Goal: Information Seeking & Learning: Check status

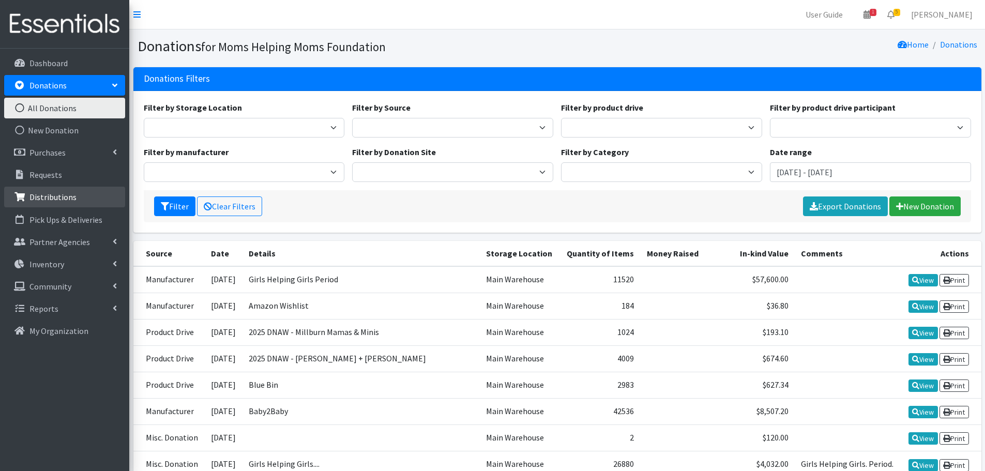
click at [41, 194] on p "Distributions" at bounding box center [52, 197] width 47 height 10
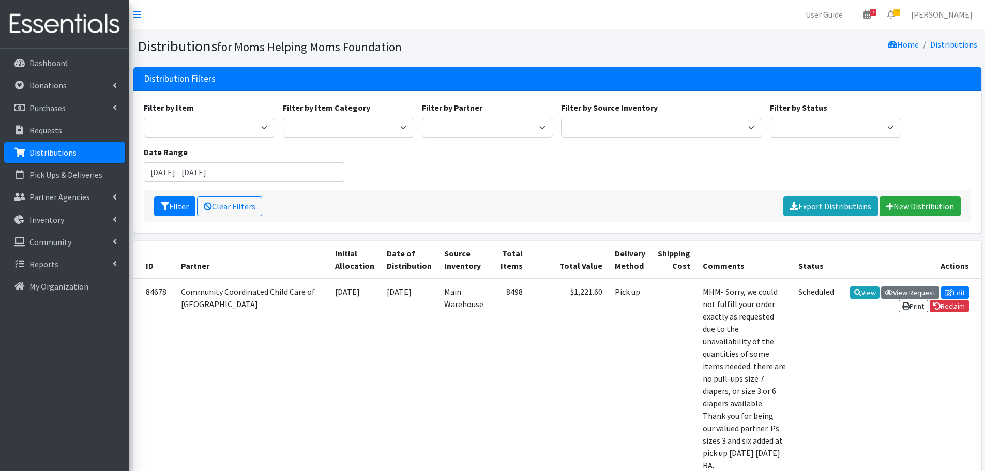
select select "1695"
click at [422, 118] on select "Acenda Integrated Health - FSC Acenda Integrated Health - Maternal Health Alter…" at bounding box center [487, 128] width 131 height 20
click at [178, 203] on button "Filter" at bounding box center [174, 207] width 41 height 20
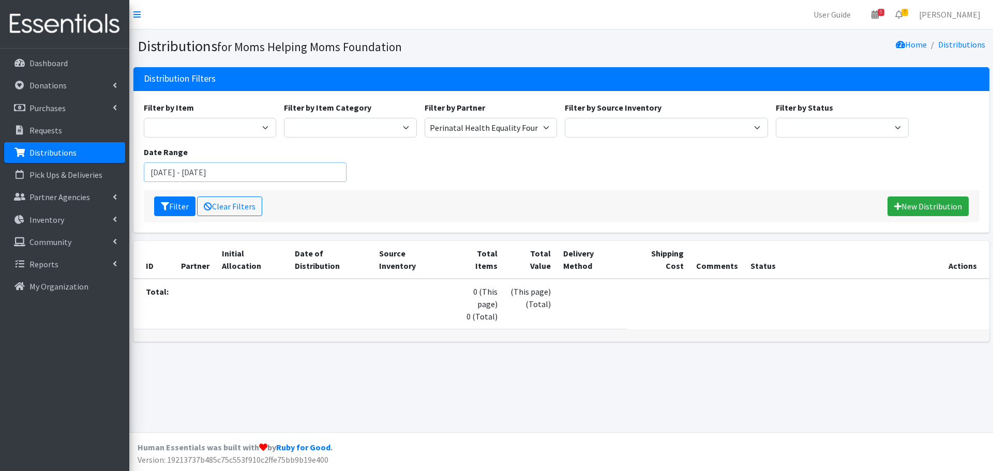
click at [301, 170] on input "[DATE] - [DATE]" at bounding box center [245, 172] width 203 height 20
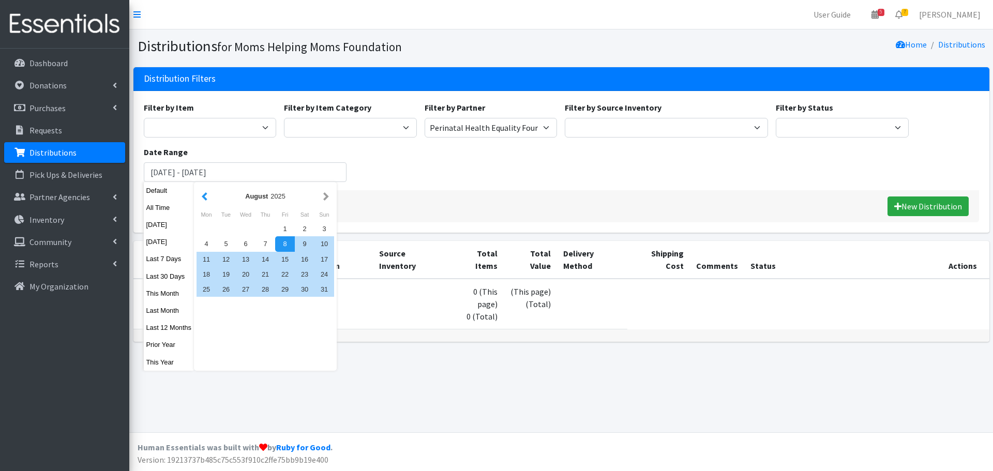
click at [203, 197] on button "button" at bounding box center [204, 196] width 11 height 13
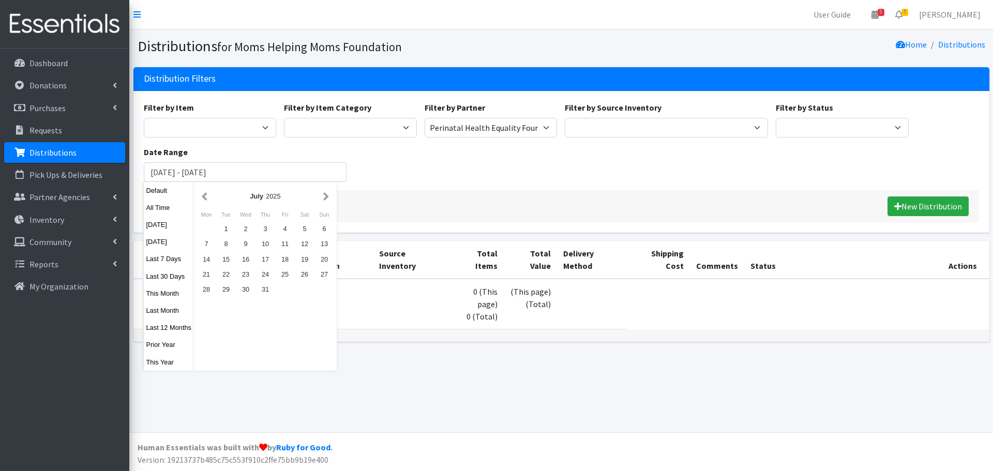
click at [203, 197] on button "button" at bounding box center [204, 196] width 11 height 13
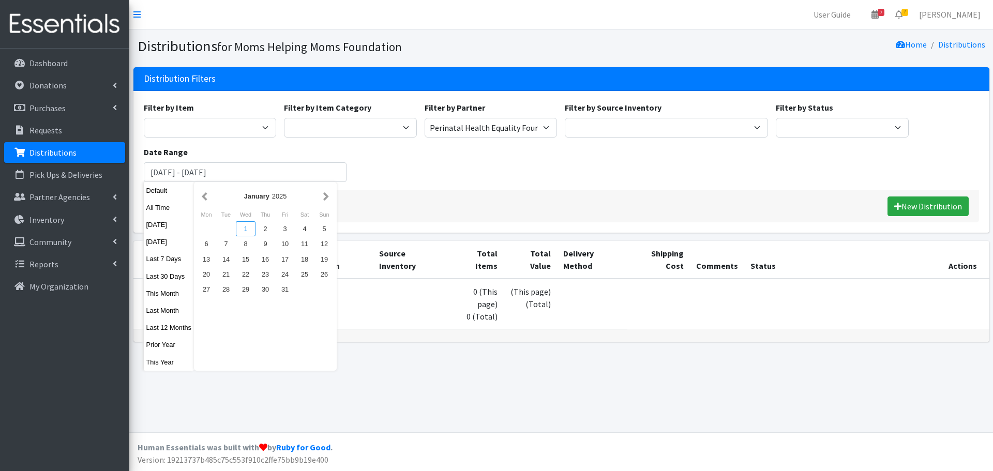
click at [246, 232] on div "1" at bounding box center [246, 228] width 20 height 15
click at [324, 196] on button "button" at bounding box center [326, 196] width 11 height 13
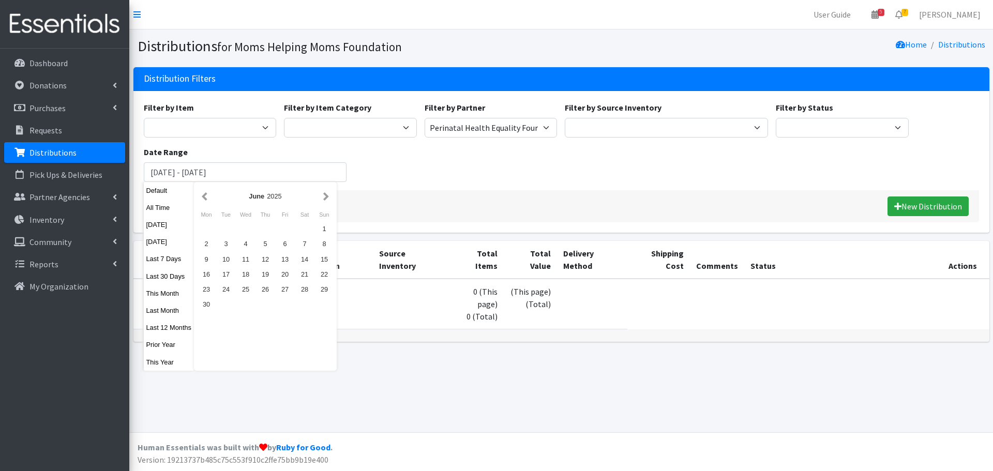
click at [324, 196] on button "button" at bounding box center [326, 196] width 11 height 13
click at [306, 247] on div "9" at bounding box center [305, 243] width 20 height 15
type input "January 1, 2025 - August 9, 2025"
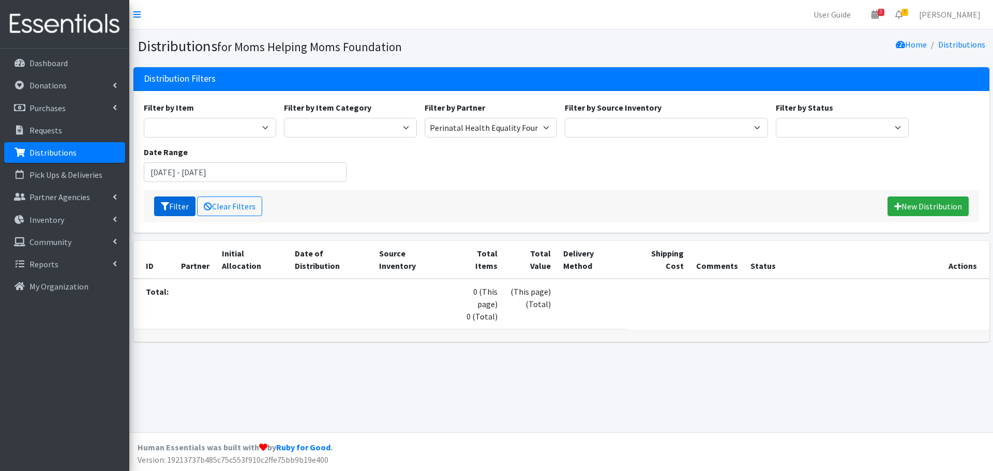
click at [187, 206] on button "Filter" at bounding box center [174, 207] width 41 height 20
click at [214, 209] on link "Clear Filters" at bounding box center [229, 207] width 65 height 20
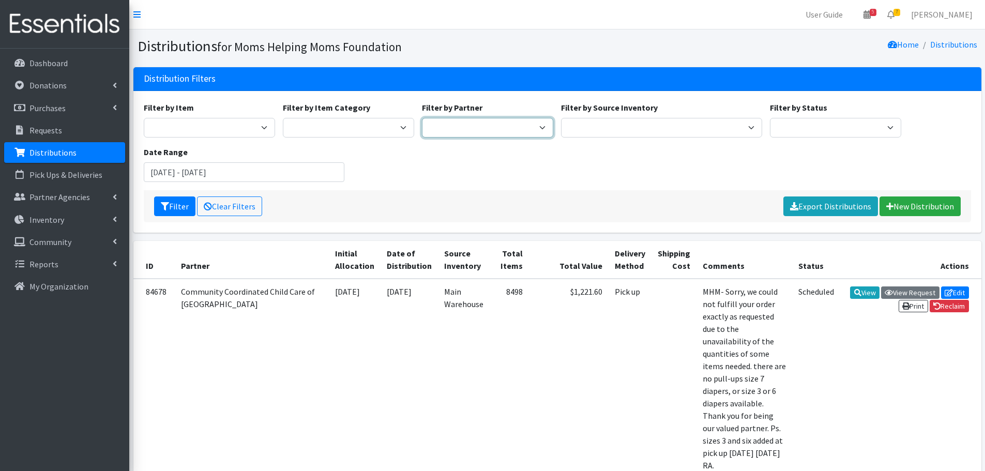
click at [545, 130] on select "Acenda Integrated Health - FSC Acenda Integrated Health - Maternal Health Alter…" at bounding box center [487, 128] width 131 height 20
select select "3538"
click at [422, 118] on select "Acenda Integrated Health - FSC Acenda Integrated Health - Maternal Health Alter…" at bounding box center [487, 128] width 131 height 20
click at [174, 207] on button "Filter" at bounding box center [174, 207] width 41 height 20
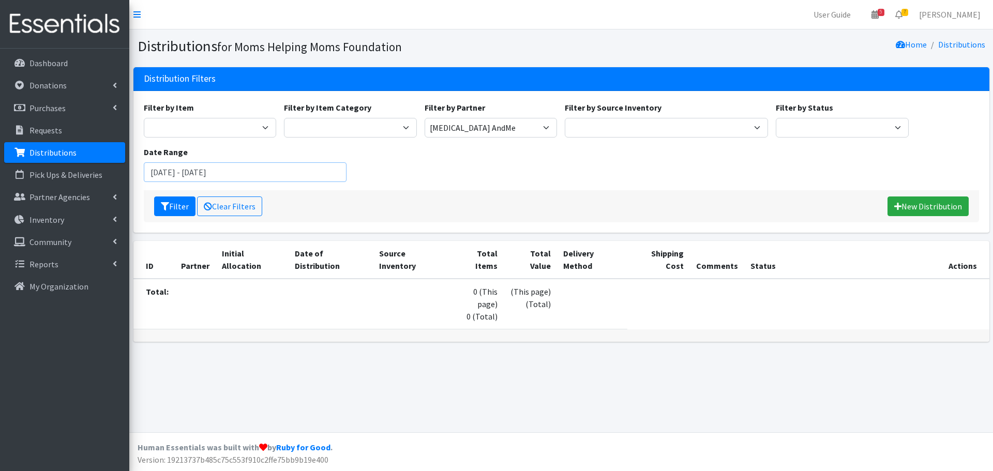
click at [307, 174] on input "[DATE] - [DATE]" at bounding box center [245, 172] width 203 height 20
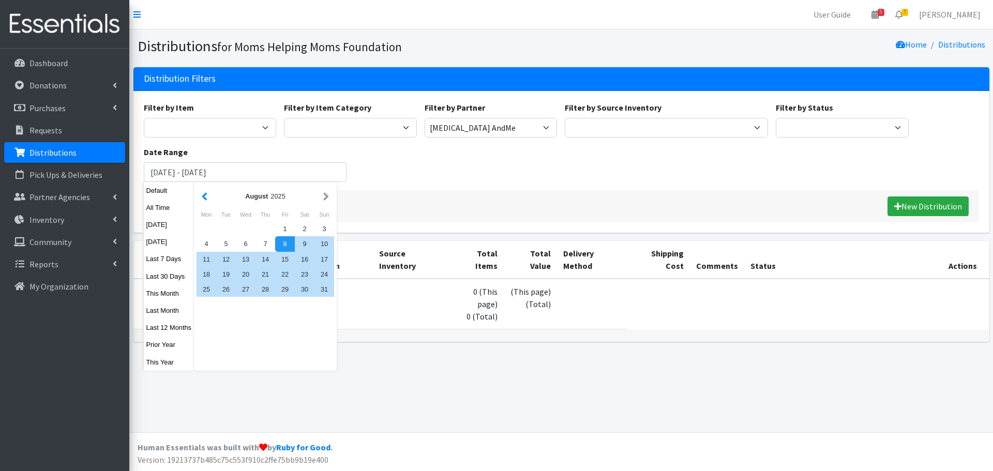
click at [203, 197] on button "button" at bounding box center [204, 196] width 11 height 13
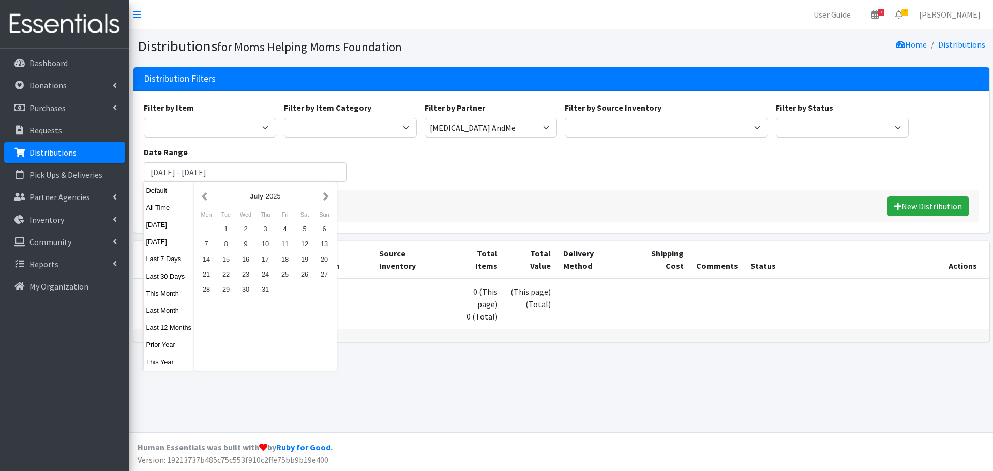
click at [203, 197] on button "button" at bounding box center [204, 196] width 11 height 13
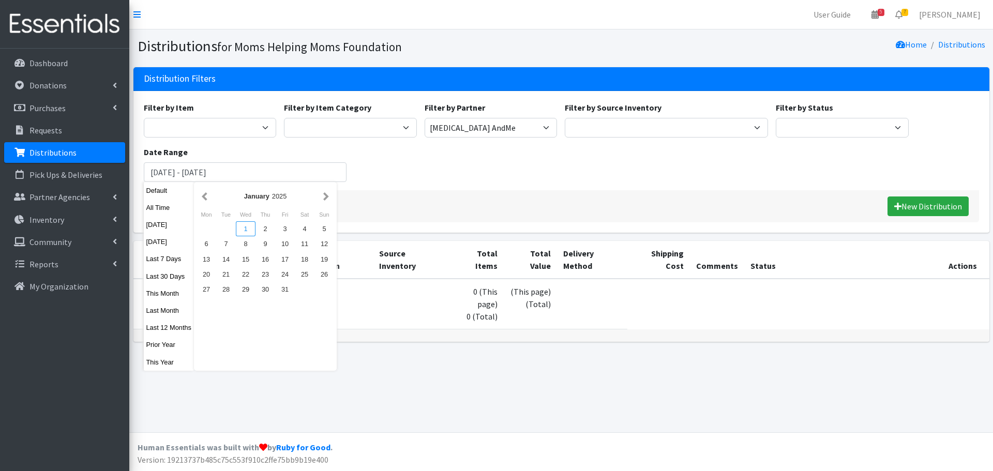
click at [244, 228] on div "1" at bounding box center [246, 228] width 20 height 15
click at [324, 198] on button "button" at bounding box center [326, 196] width 11 height 13
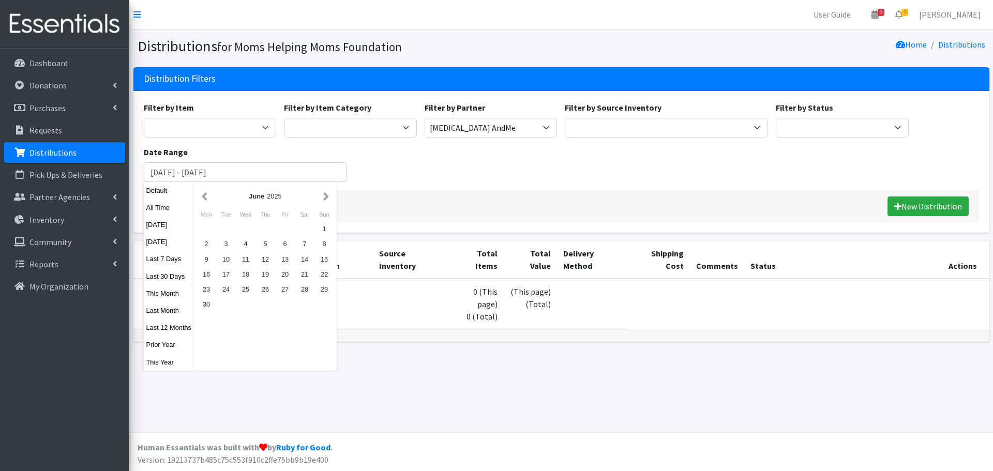
click at [324, 198] on button "button" at bounding box center [326, 196] width 11 height 13
click at [303, 245] on div "9" at bounding box center [305, 243] width 20 height 15
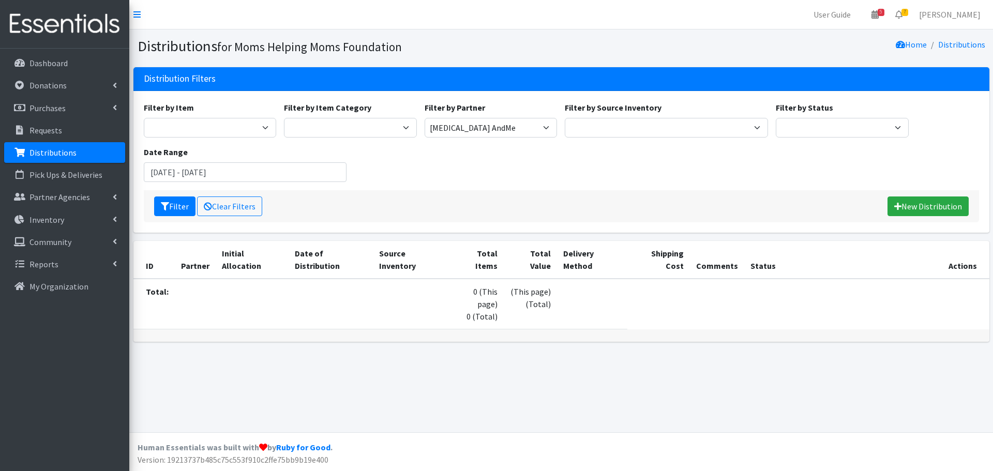
type input "January 1, 2025 - August 9, 2025"
click at [182, 205] on button "Filter" at bounding box center [174, 207] width 41 height 20
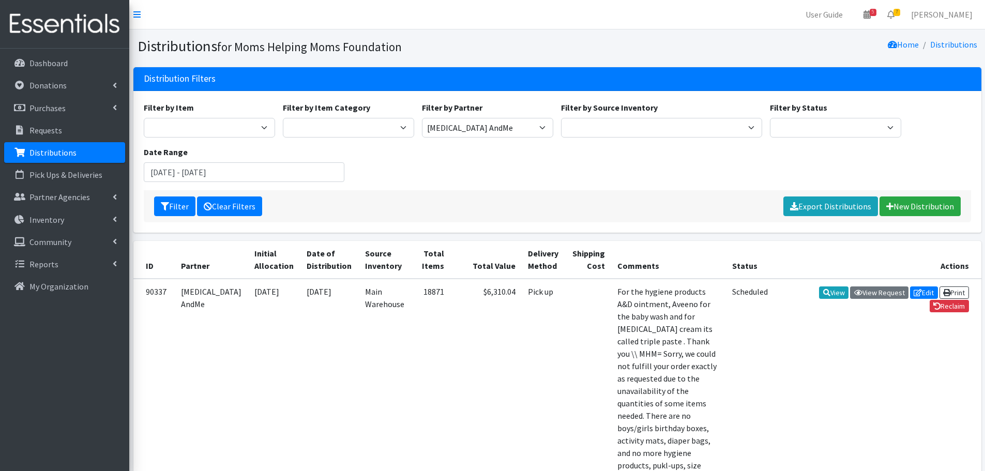
click at [219, 206] on link "Clear Filters" at bounding box center [229, 207] width 65 height 20
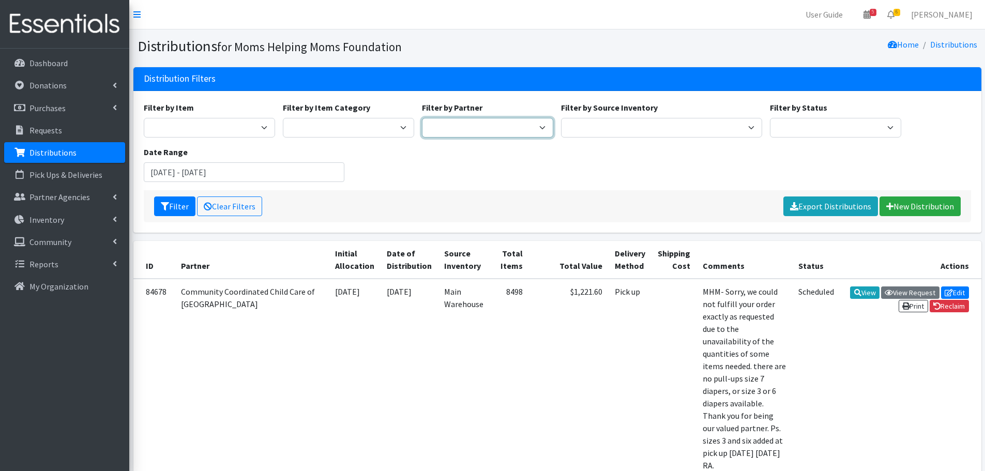
click at [508, 131] on select "Acenda Integrated Health - FSC Acenda Integrated Health - Maternal Health Alter…" at bounding box center [487, 128] width 131 height 20
select select "623"
click at [422, 118] on select "Acenda Integrated Health - FSC Acenda Integrated Health - Maternal Health Alter…" at bounding box center [487, 128] width 131 height 20
click at [170, 204] on button "Filter" at bounding box center [174, 207] width 41 height 20
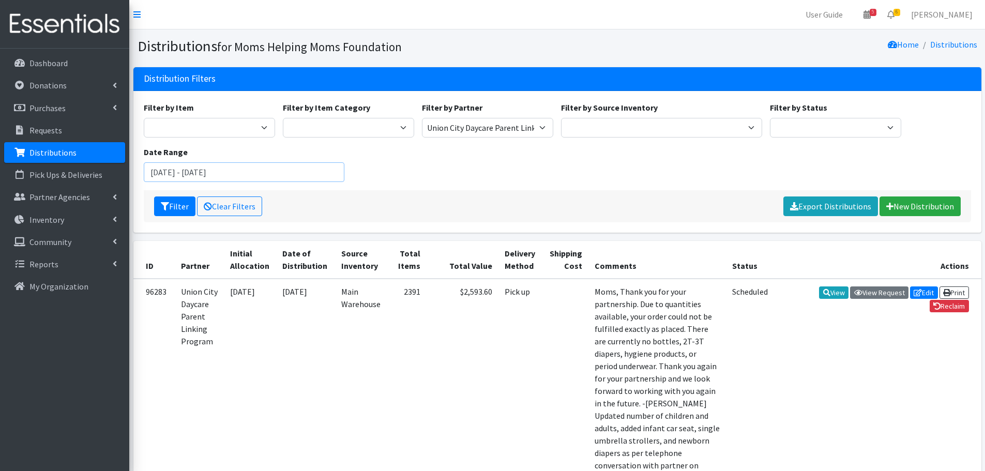
click at [207, 173] on input "[DATE] - [DATE]" at bounding box center [244, 172] width 201 height 20
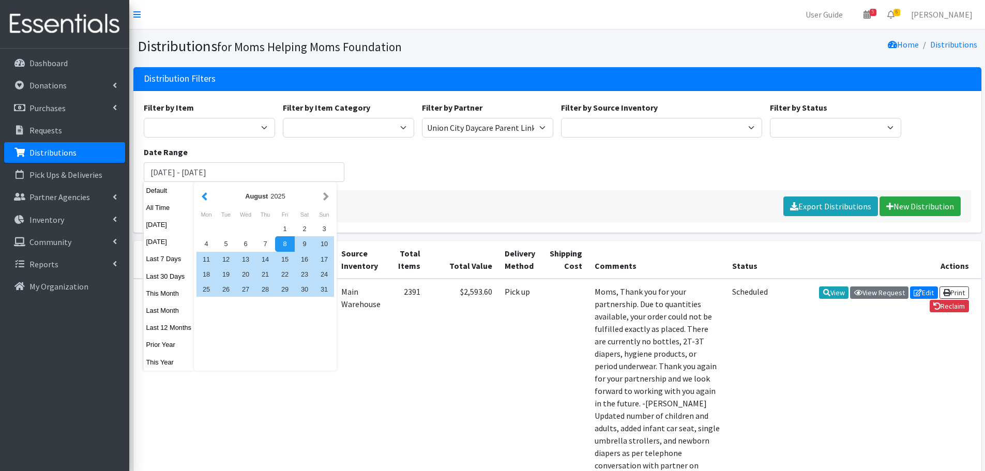
click at [205, 198] on button "button" at bounding box center [204, 196] width 11 height 13
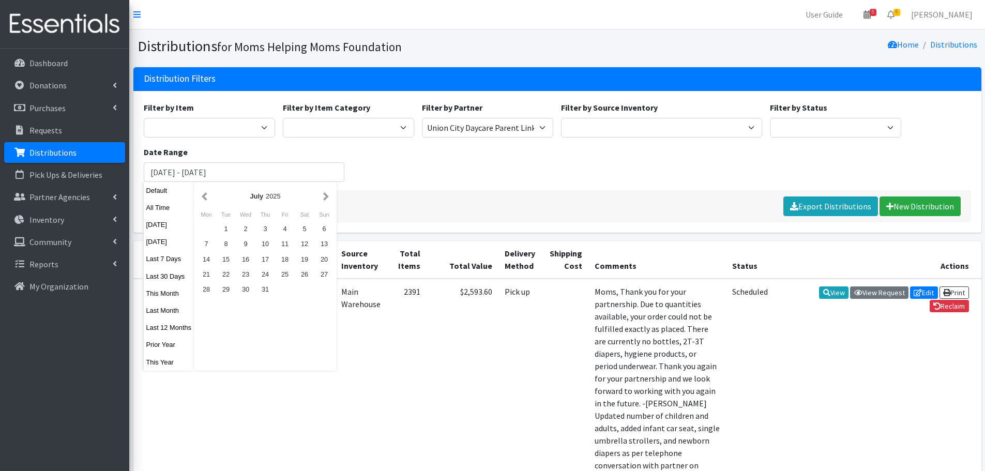
click at [205, 198] on button "button" at bounding box center [204, 196] width 11 height 13
click at [305, 230] on div "1" at bounding box center [305, 228] width 20 height 15
click at [324, 197] on button "button" at bounding box center [326, 196] width 11 height 13
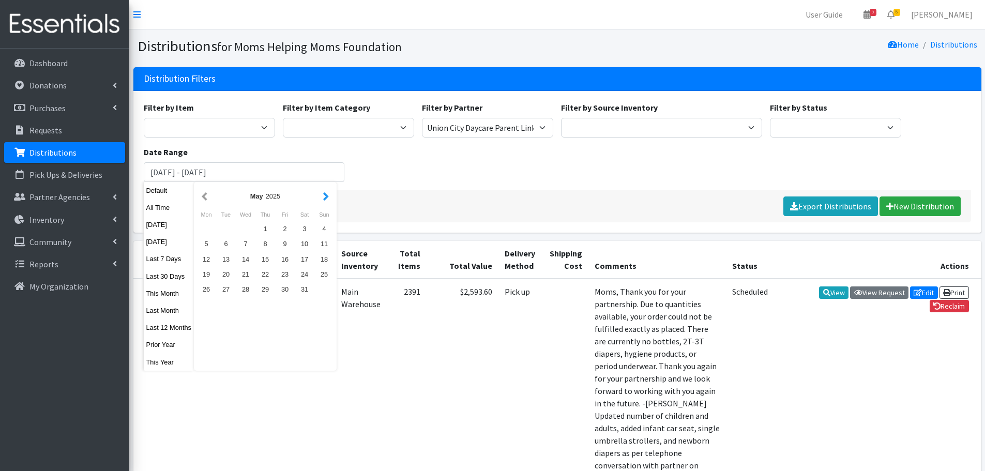
click at [325, 197] on button "button" at bounding box center [326, 196] width 11 height 13
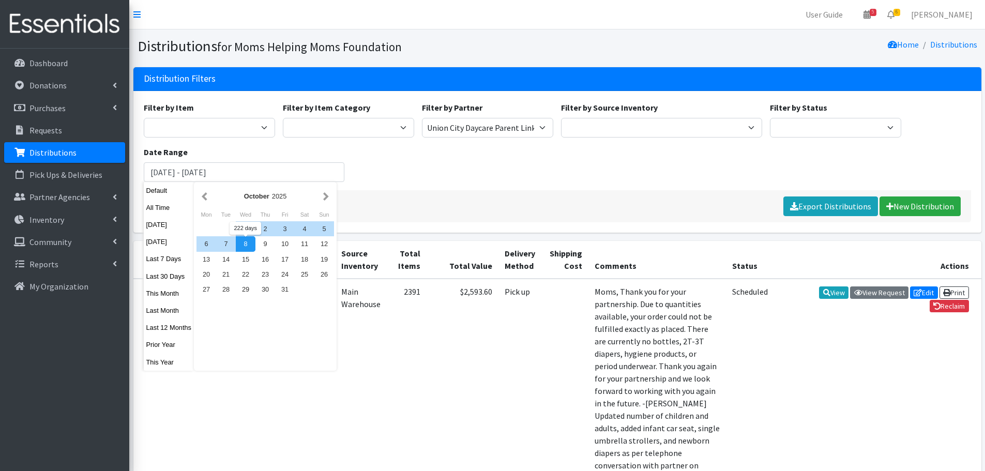
click at [243, 247] on div "8" at bounding box center [246, 243] width 20 height 15
type input "[DATE] - [DATE]"
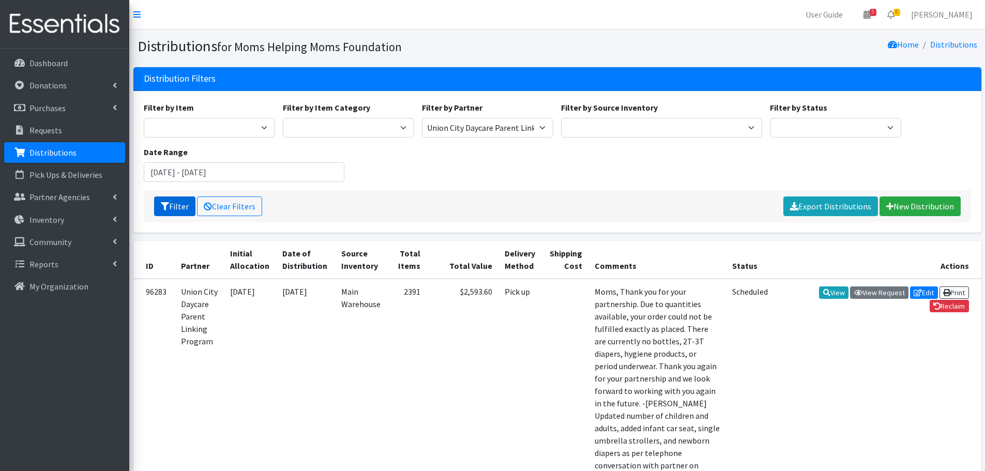
click at [188, 203] on button "Filter" at bounding box center [174, 207] width 41 height 20
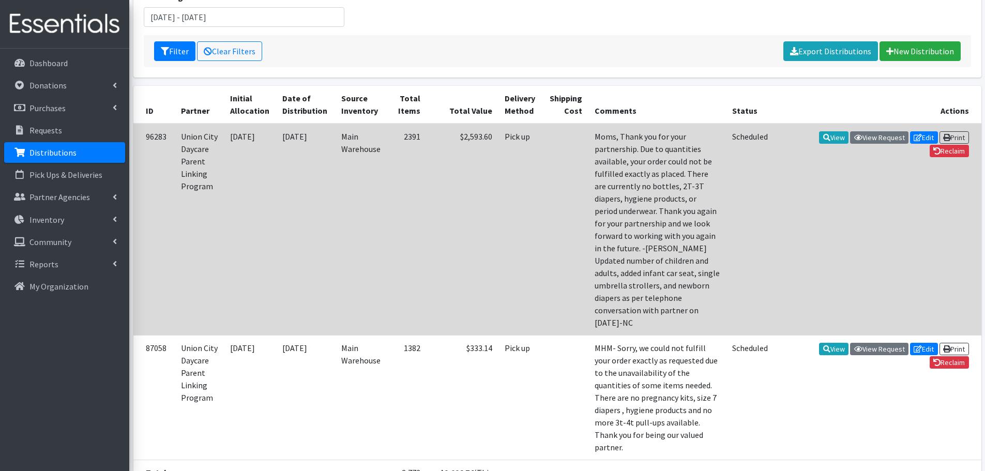
scroll to position [103, 0]
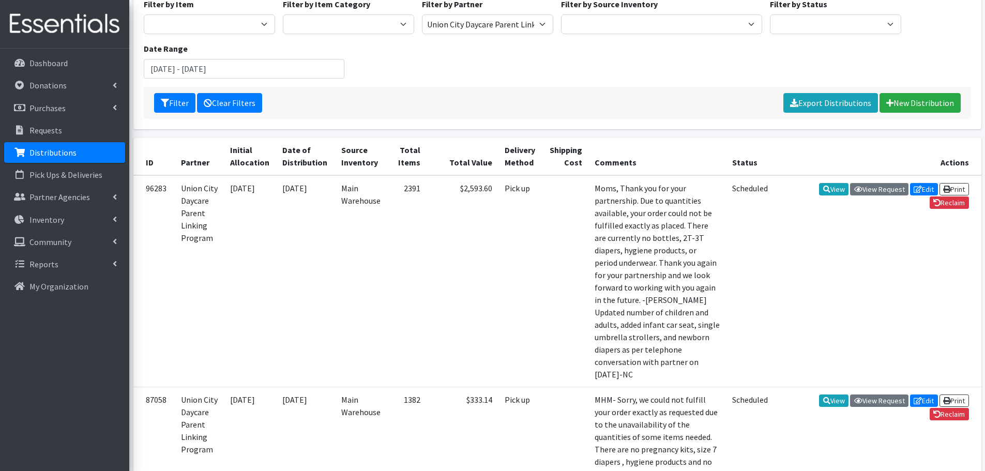
click at [244, 107] on link "Clear Filters" at bounding box center [229, 103] width 65 height 20
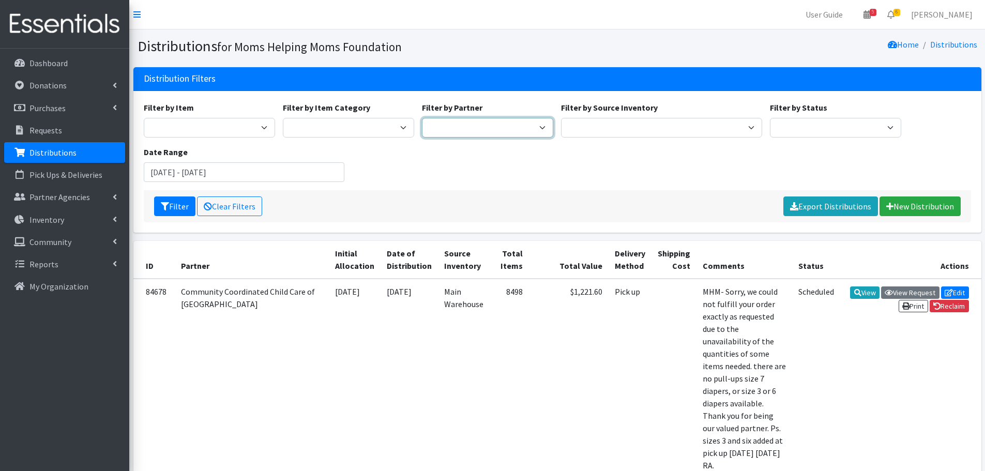
click at [451, 132] on select "Acenda Integrated Health - FSC Acenda Integrated Health - Maternal Health Alter…" at bounding box center [487, 128] width 131 height 20
select select "1683"
click at [422, 118] on select "Acenda Integrated Health - FSC Acenda Integrated Health - Maternal Health Alter…" at bounding box center [487, 128] width 131 height 20
click at [169, 204] on button "Filter" at bounding box center [174, 207] width 41 height 20
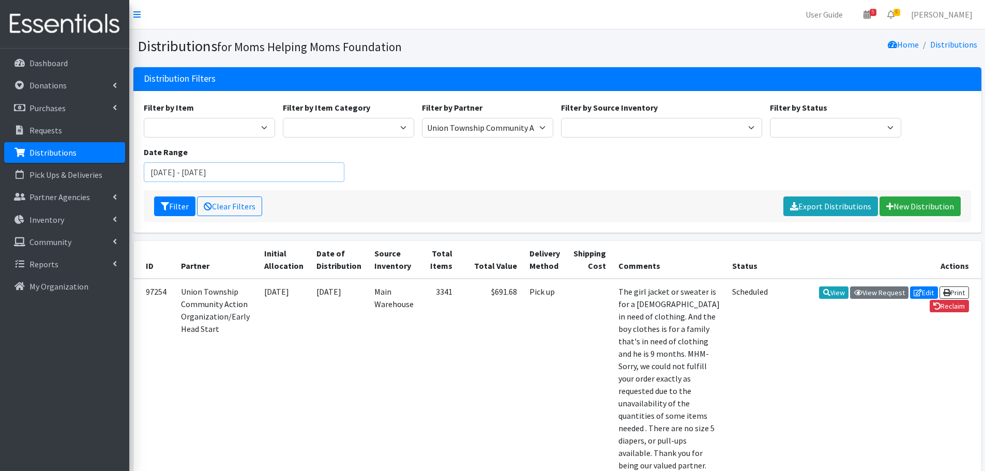
click at [230, 171] on input "[DATE] - [DATE]" at bounding box center [244, 172] width 201 height 20
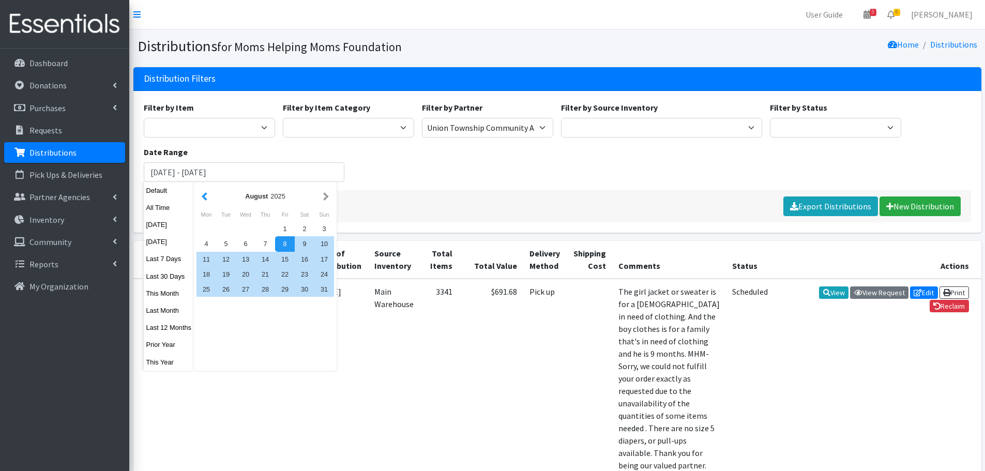
click at [205, 197] on button "button" at bounding box center [204, 196] width 11 height 13
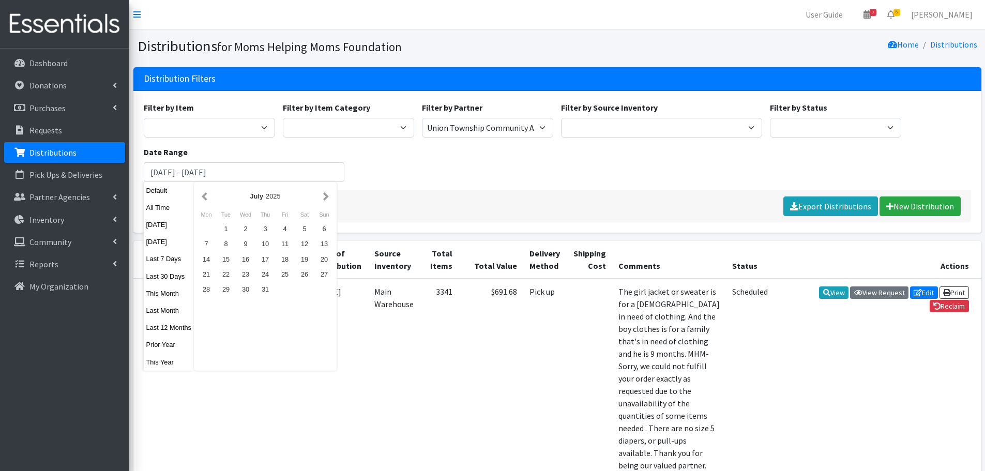
click at [205, 197] on button "button" at bounding box center [204, 196] width 11 height 13
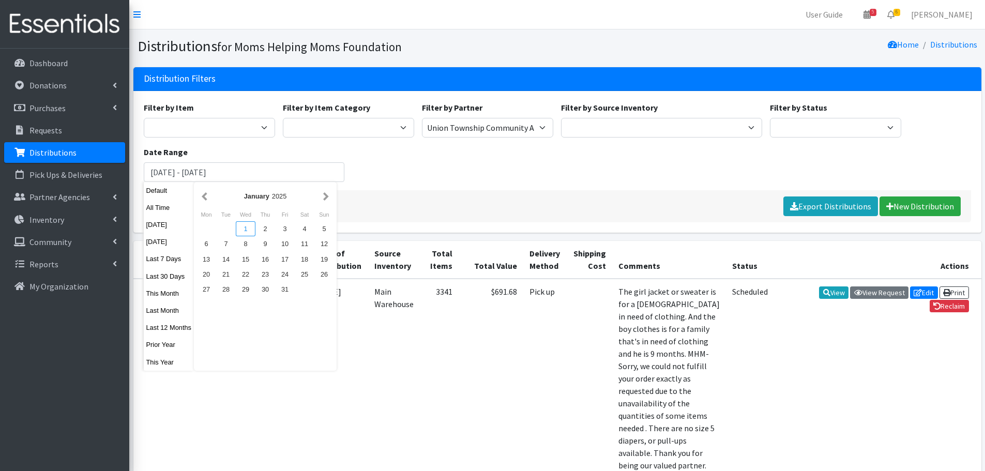
click at [241, 230] on div "1" at bounding box center [246, 228] width 20 height 15
click at [324, 199] on button "button" at bounding box center [326, 196] width 11 height 13
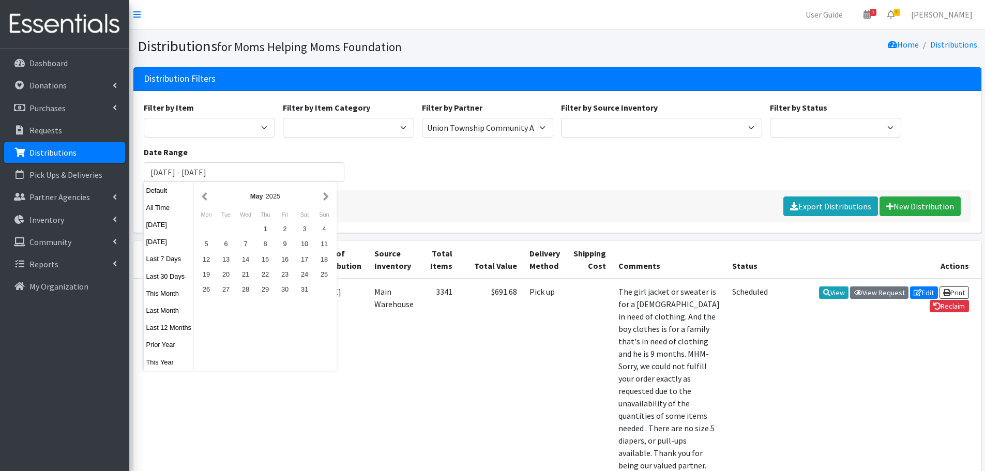
click at [324, 199] on button "button" at bounding box center [326, 196] width 11 height 13
click at [326, 199] on button "button" at bounding box center [326, 196] width 11 height 13
click at [244, 243] on div "8" at bounding box center [246, 243] width 20 height 15
type input "[DATE] - [DATE]"
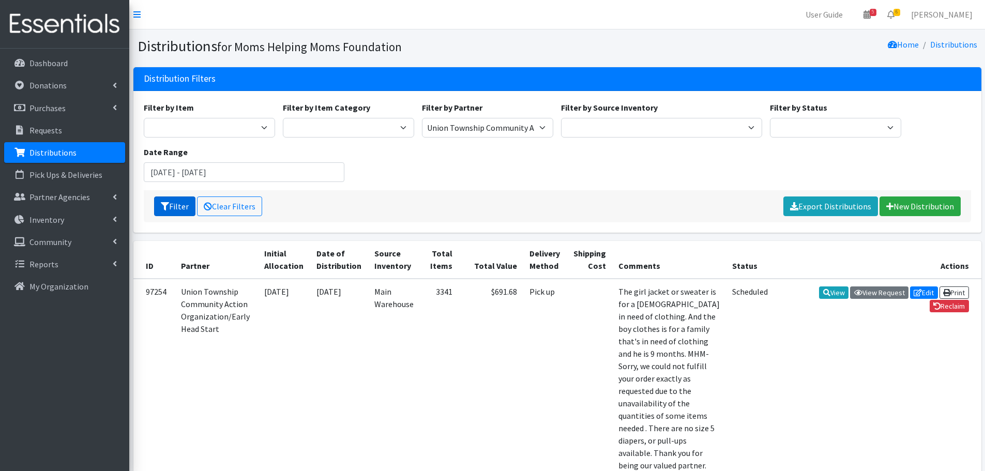
click at [186, 205] on button "Filter" at bounding box center [174, 207] width 41 height 20
